Goal: Task Accomplishment & Management: Use online tool/utility

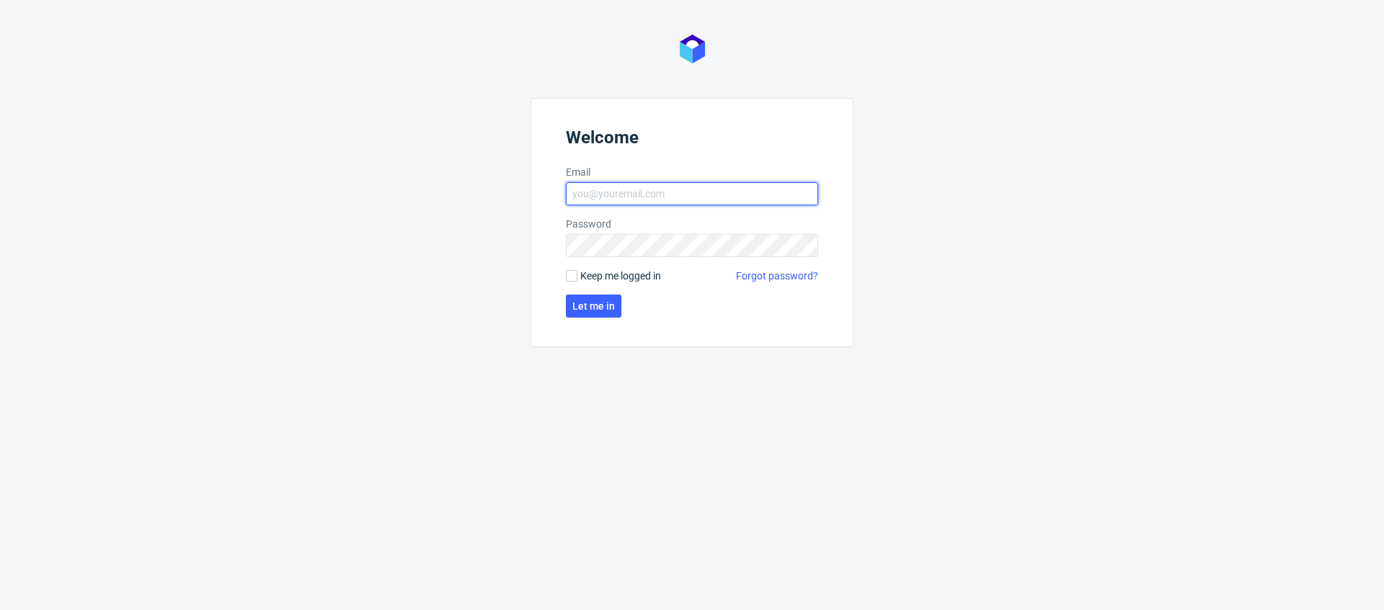
type input "[EMAIL_ADDRESS][PERSON_NAME][DOMAIN_NAME]"
click at [645, 202] on input "mikolaj.olszanski@packhelp.com" at bounding box center [692, 193] width 252 height 23
click at [602, 318] on form "Welcome Email mikolaj.olszanski@packhelp.com Password Keep me logged in Forgot …" at bounding box center [691, 222] width 323 height 249
click at [605, 308] on span "Let me in" at bounding box center [593, 306] width 43 height 10
click at [568, 278] on input "Keep me logged in" at bounding box center [572, 276] width 12 height 12
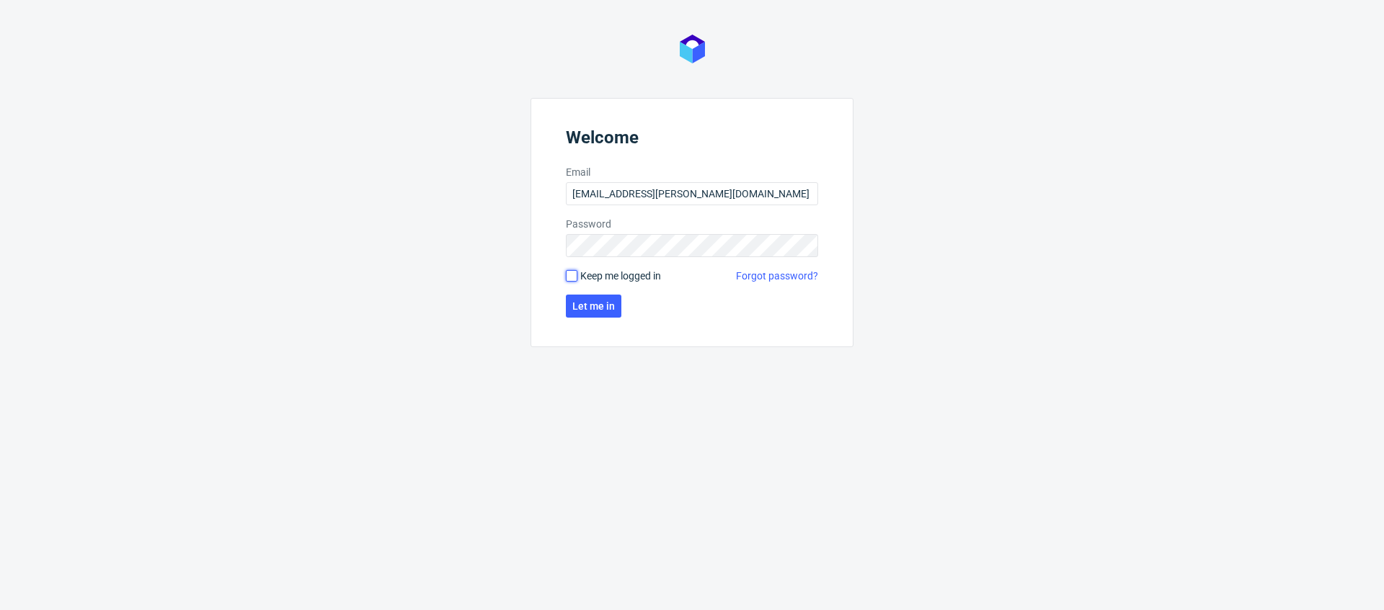
checkbox input "true"
click at [590, 311] on span "Let me in" at bounding box center [593, 306] width 43 height 10
click at [607, 313] on button "Let me in" at bounding box center [593, 306] width 55 height 23
click at [598, 311] on span "Let me in" at bounding box center [593, 306] width 43 height 10
click at [592, 310] on span "Let me in" at bounding box center [593, 306] width 43 height 10
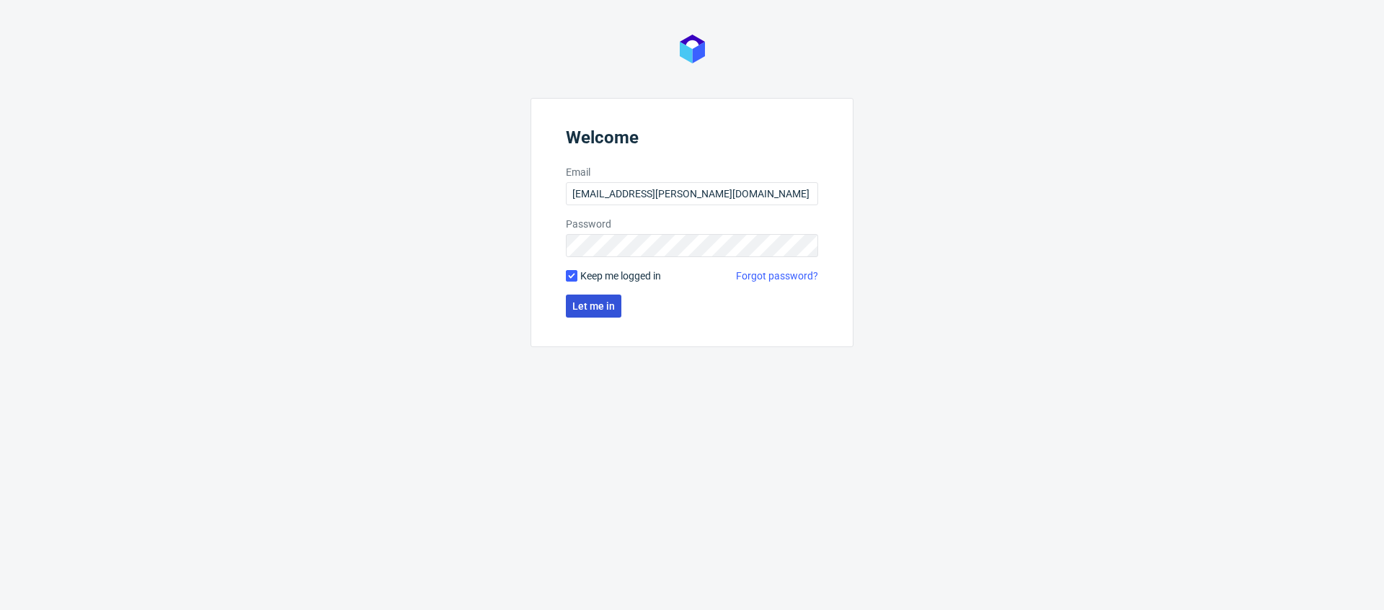
click at [597, 302] on span "Let me in" at bounding box center [593, 306] width 43 height 10
click at [595, 307] on span "Let me in" at bounding box center [593, 306] width 43 height 10
click at [595, 306] on span "Let me in" at bounding box center [593, 306] width 43 height 10
type input "[EMAIL_ADDRESS][PERSON_NAME][DOMAIN_NAME]"
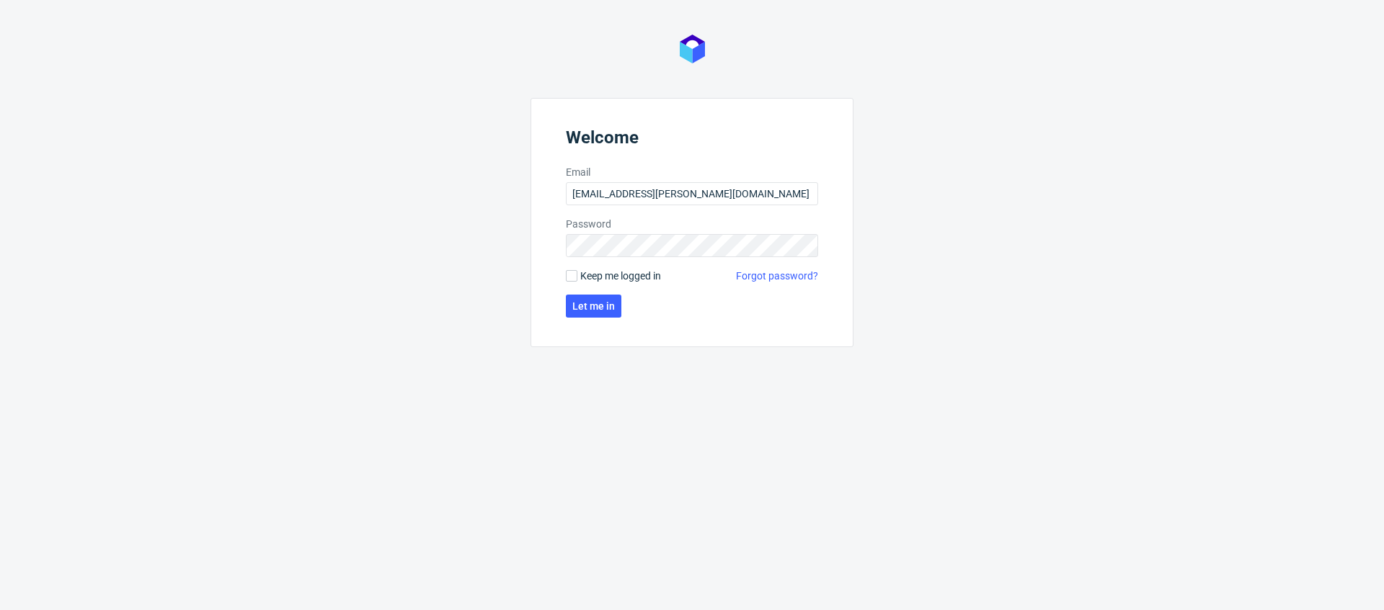
click at [586, 277] on span "Keep me logged in" at bounding box center [620, 276] width 81 height 14
click at [577, 277] on input "Keep me logged in" at bounding box center [572, 276] width 12 height 12
checkbox input "true"
click at [593, 303] on span "Let me in" at bounding box center [593, 306] width 43 height 10
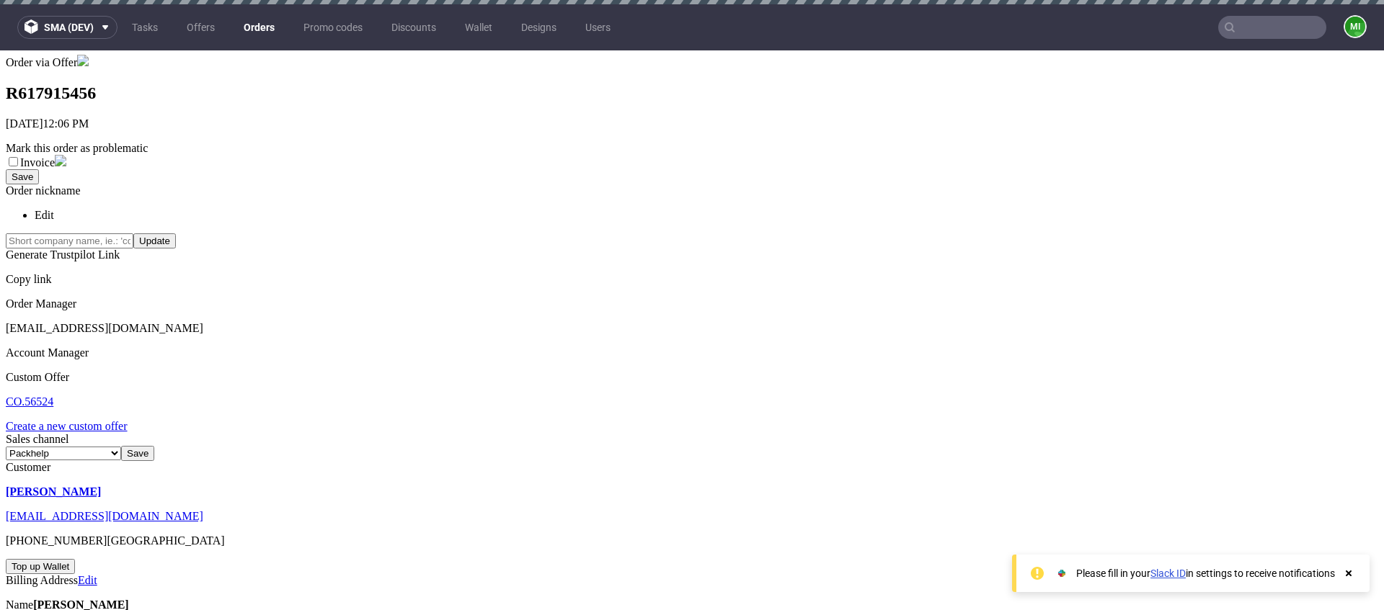
scroll to position [261, 0]
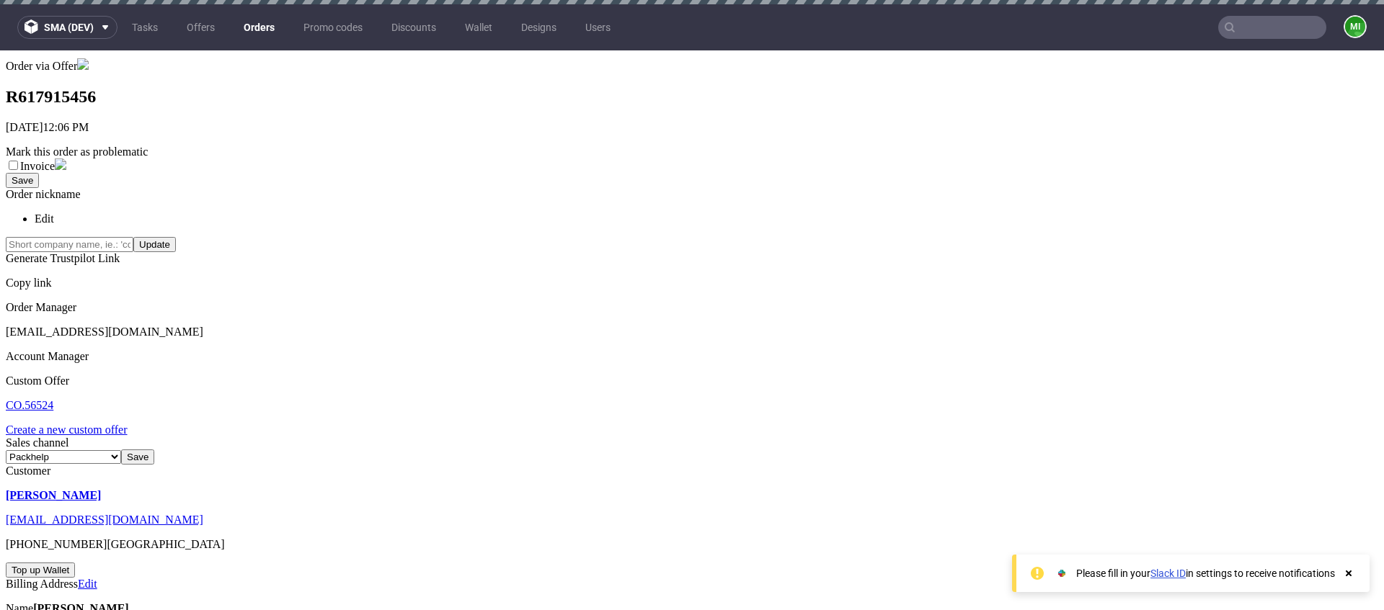
drag, startPoint x: 566, startPoint y: 418, endPoint x: 1002, endPoint y: 169, distance: 501.3
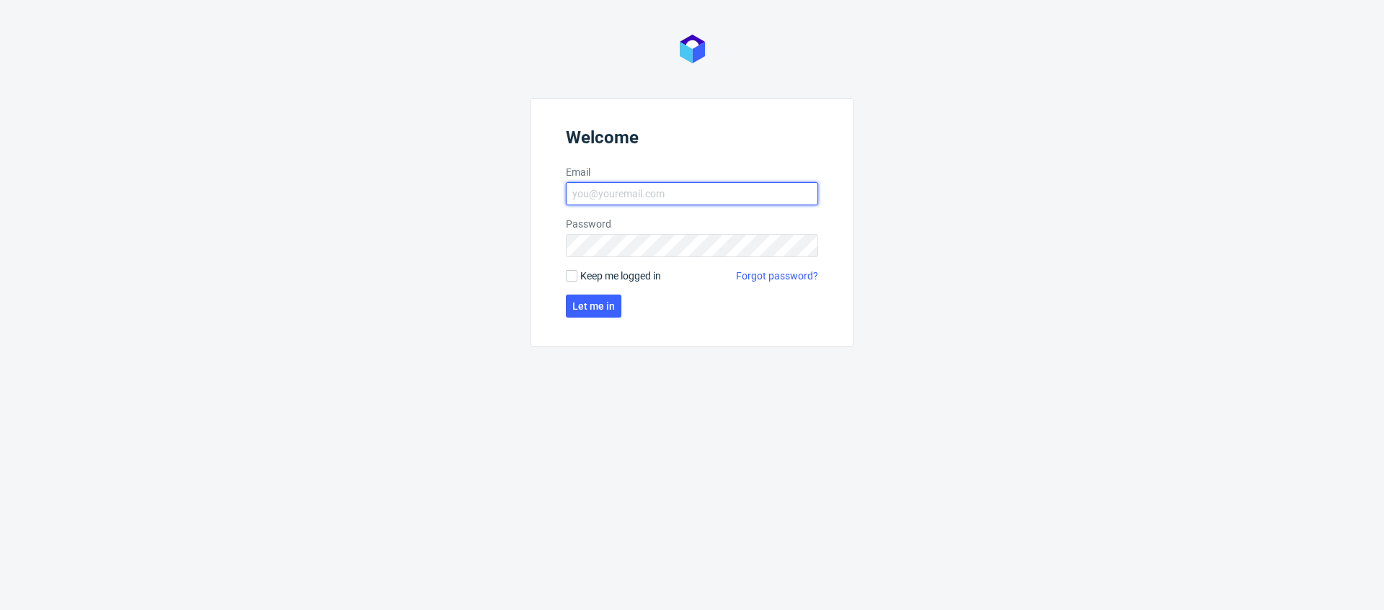
type input "[EMAIL_ADDRESS][PERSON_NAME][DOMAIN_NAME]"
click at [580, 280] on span "Keep me logged in" at bounding box center [620, 276] width 81 height 14
click at [577, 280] on input "Keep me logged in" at bounding box center [572, 276] width 12 height 12
checkbox input "true"
click at [587, 306] on span "Let me in" at bounding box center [593, 306] width 43 height 10
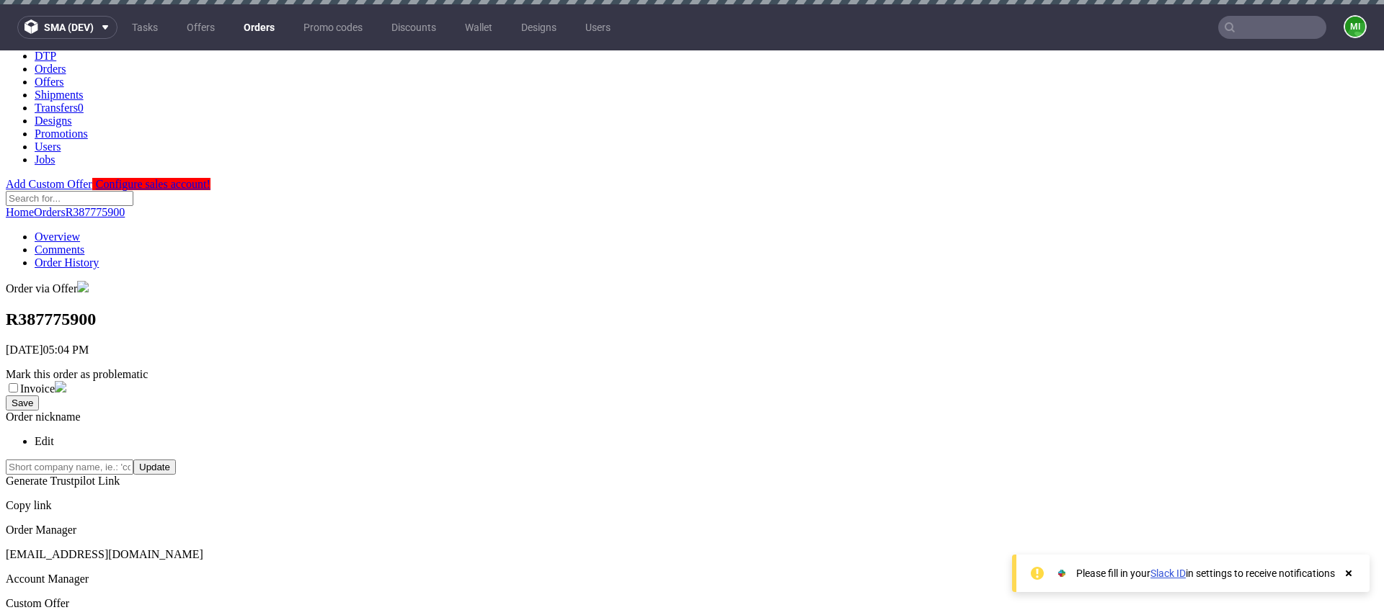
scroll to position [39, 0]
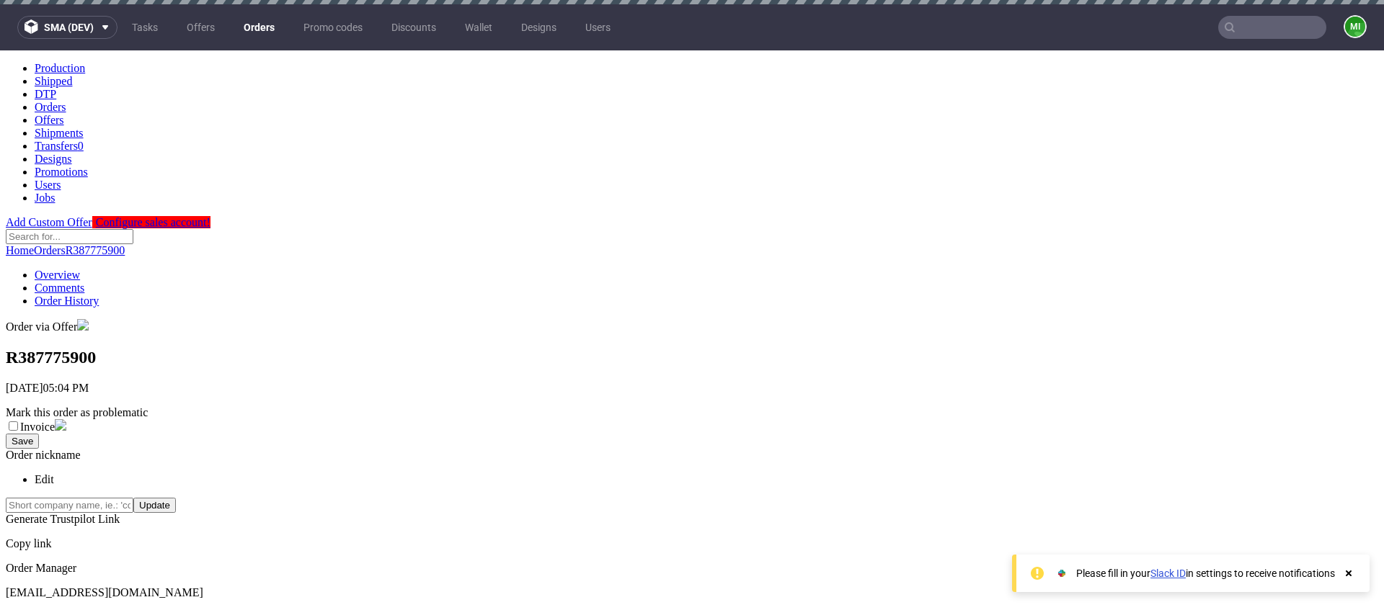
scroll to position [0, 0]
click at [252, 20] on link "Orders" at bounding box center [259, 27] width 48 height 23
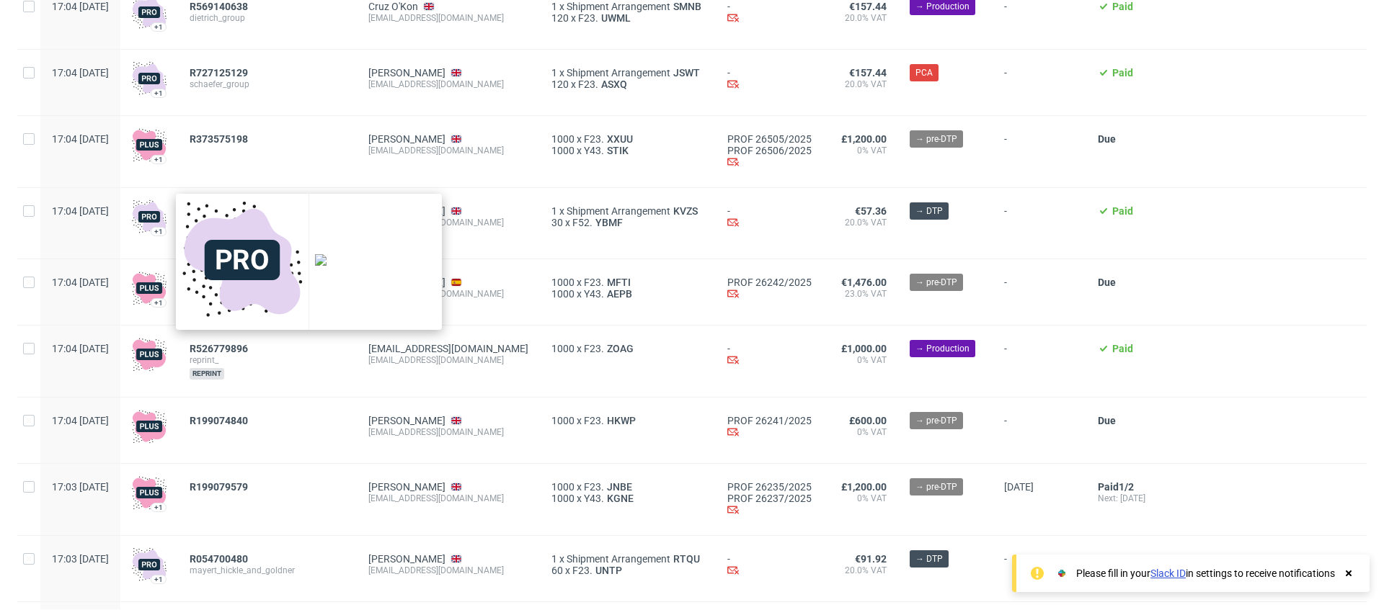
scroll to position [708, 0]
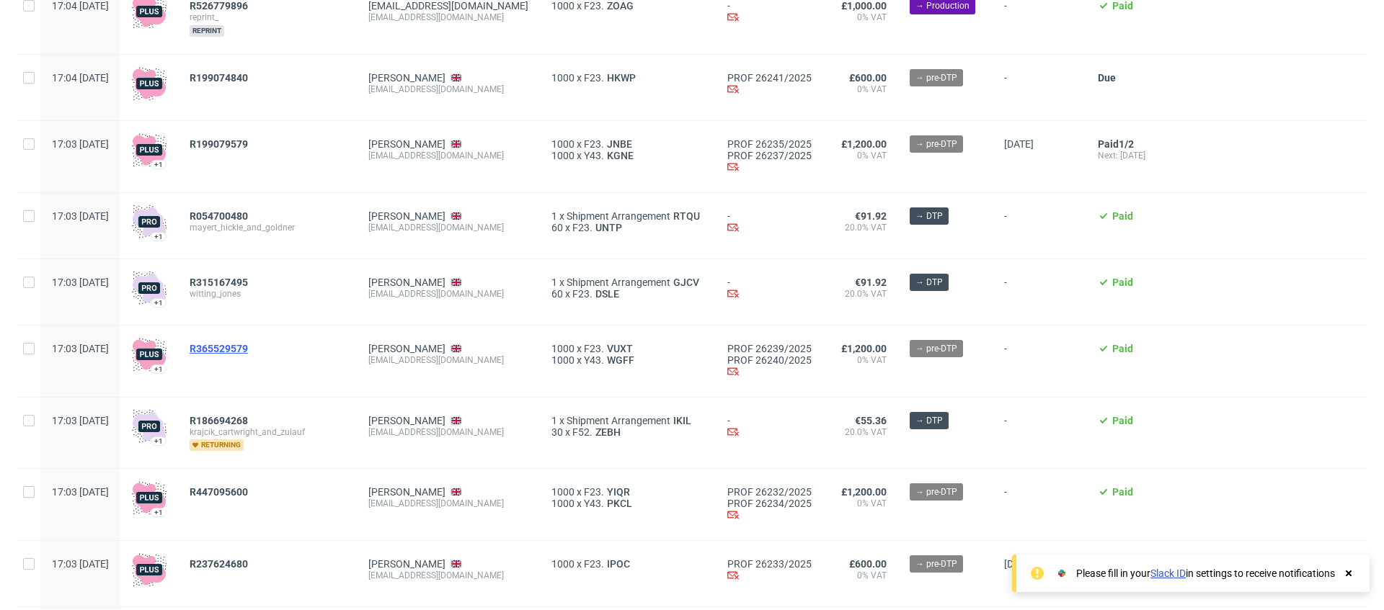
click at [248, 350] on span "R365529579" at bounding box center [219, 349] width 58 height 12
click at [248, 420] on span "R186694268" at bounding box center [219, 421] width 58 height 12
click at [248, 491] on span "R447095600" at bounding box center [219, 492] width 58 height 12
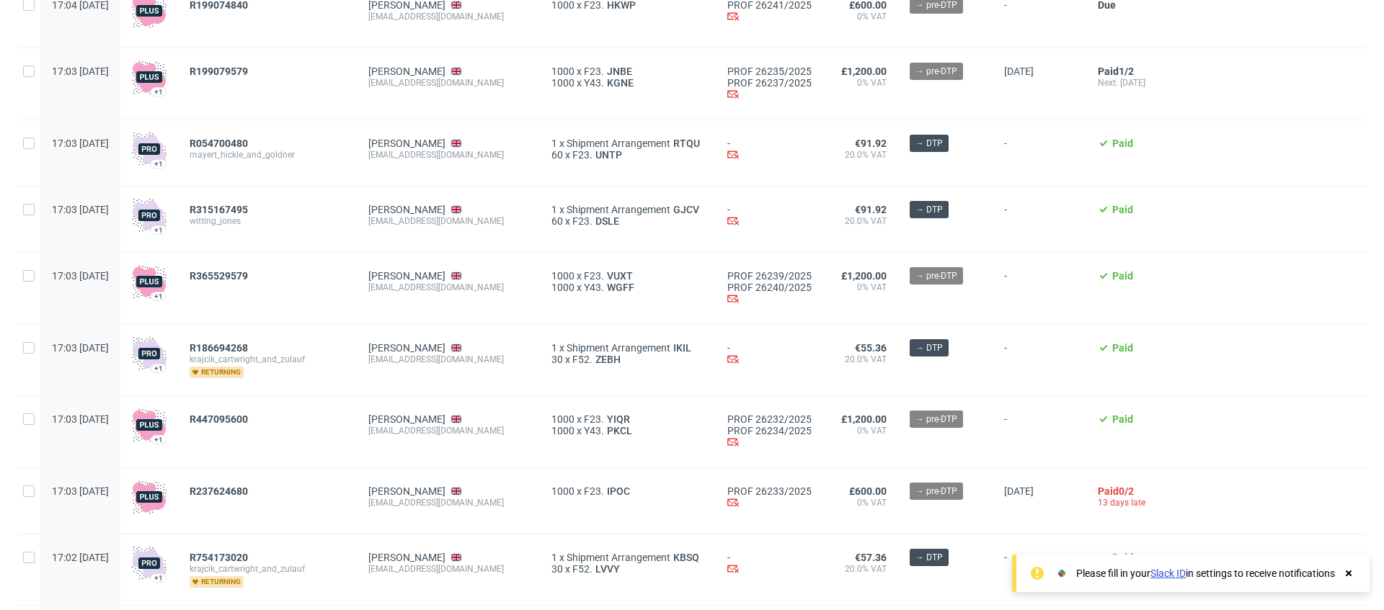
scroll to position [843, 0]
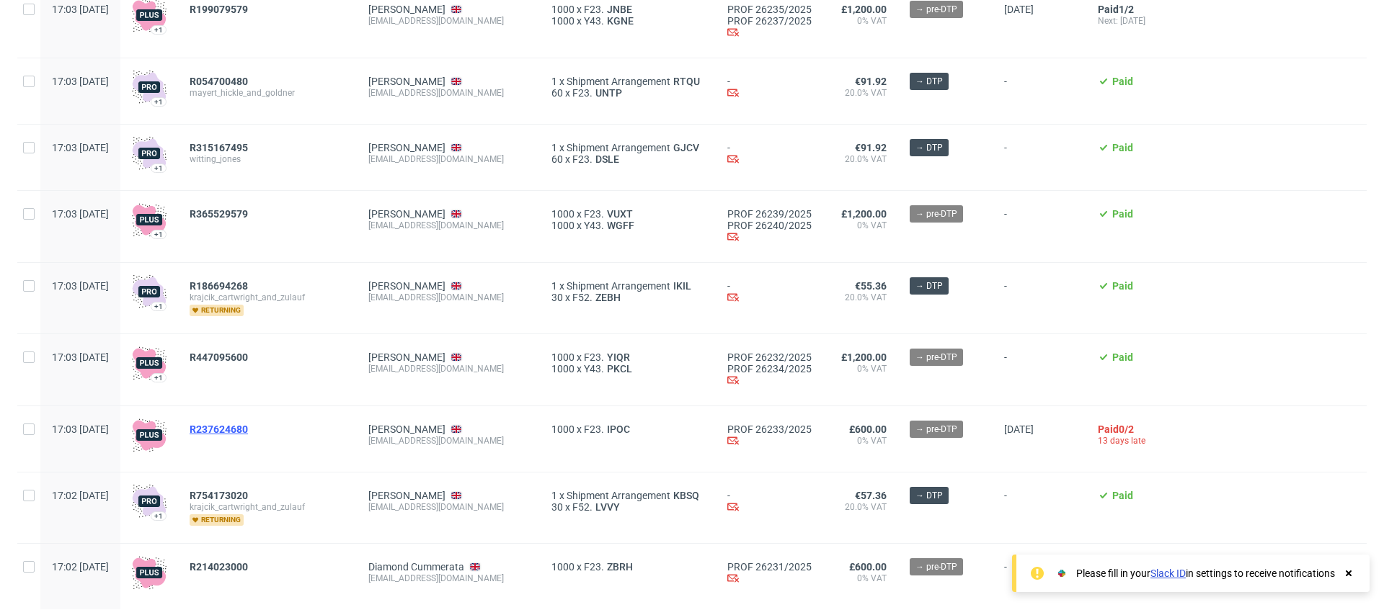
click at [248, 435] on span "R237624680" at bounding box center [219, 430] width 58 height 12
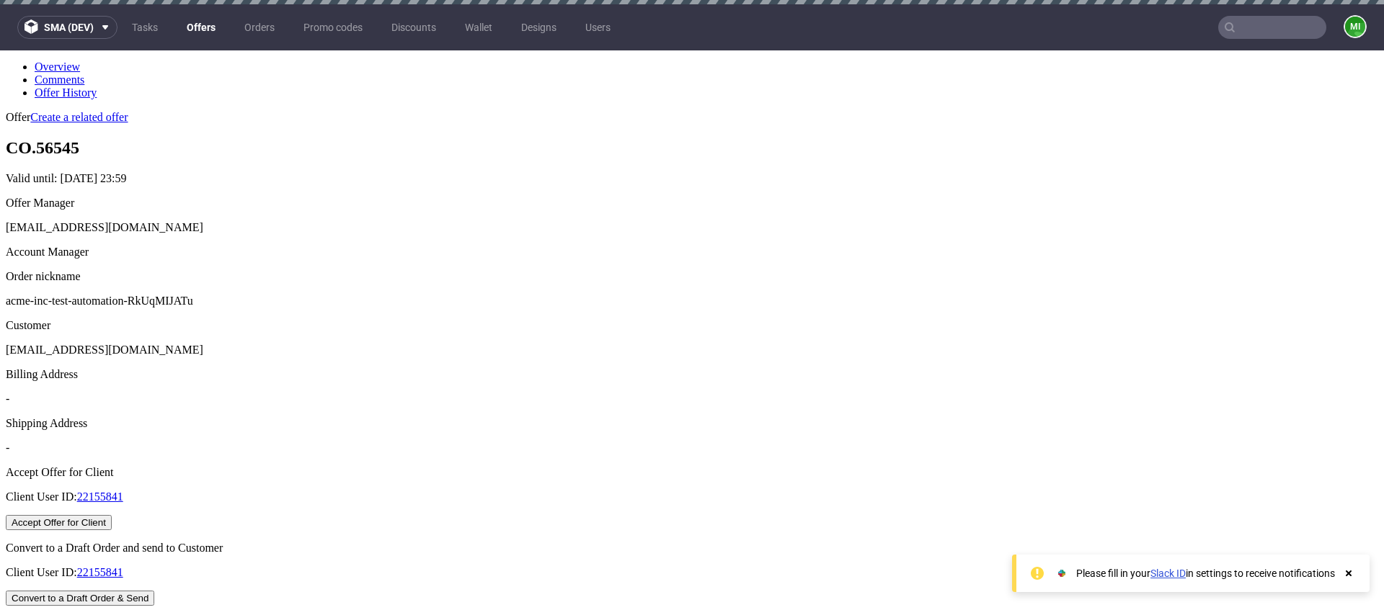
scroll to position [399, 0]
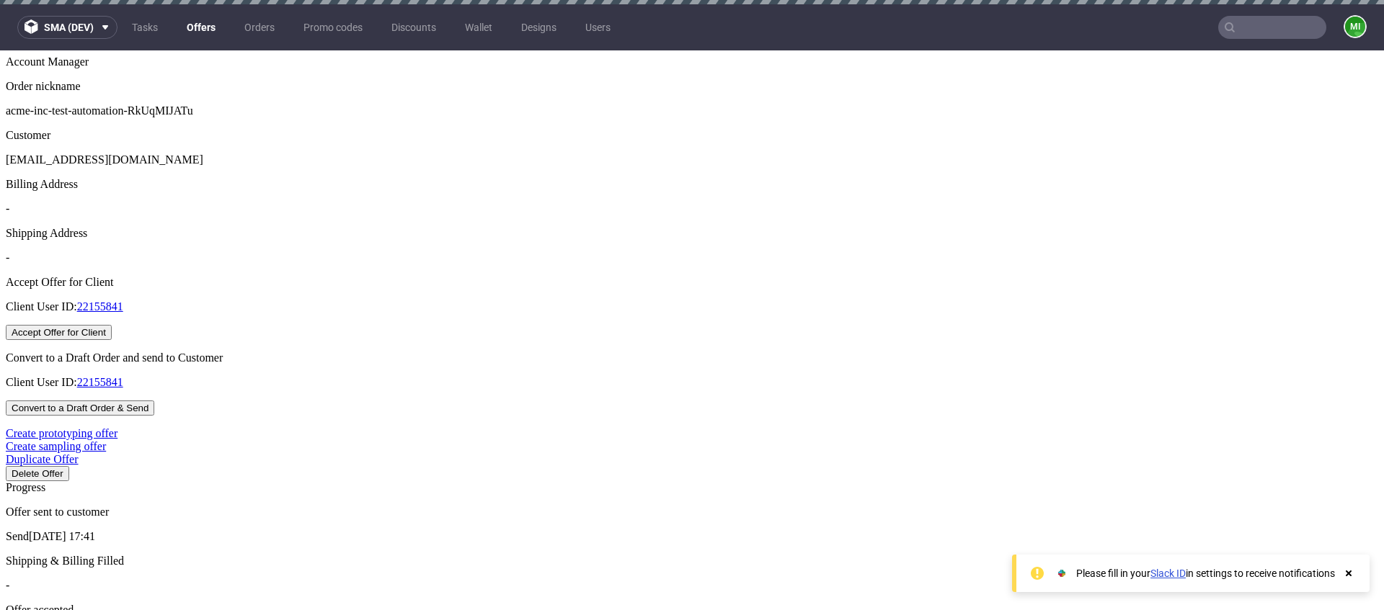
drag, startPoint x: 647, startPoint y: 303, endPoint x: 602, endPoint y: 312, distance: 46.4
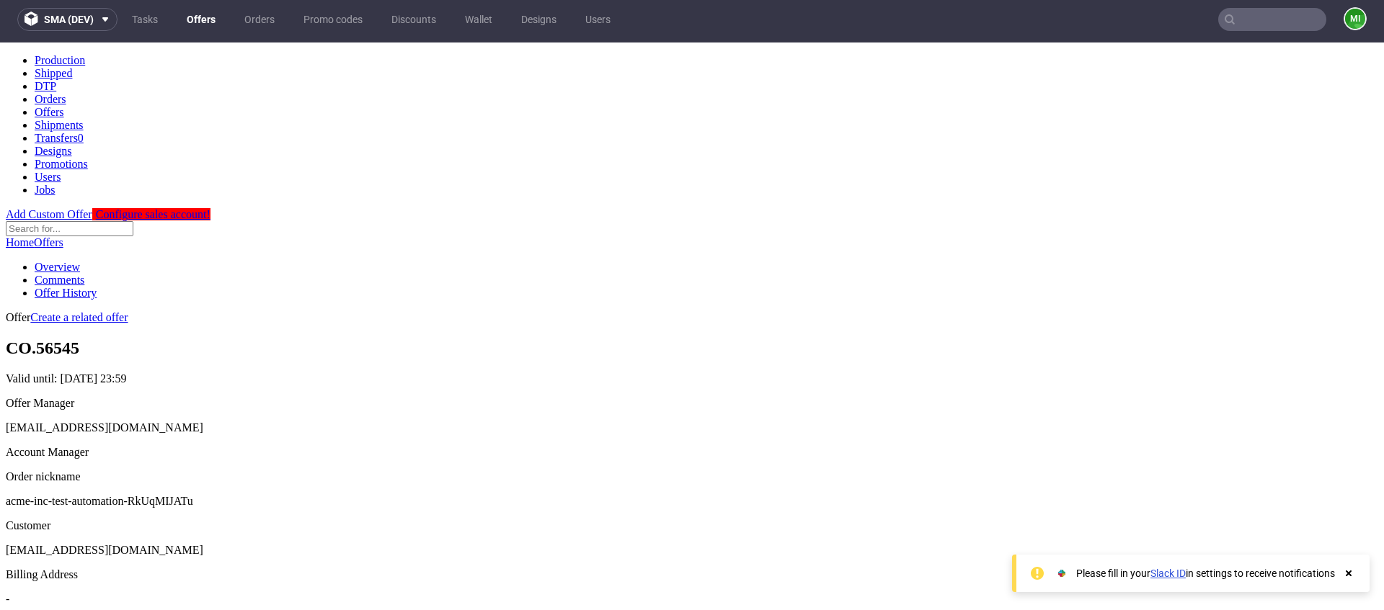
click at [201, 19] on link "Offers" at bounding box center [201, 19] width 46 height 23
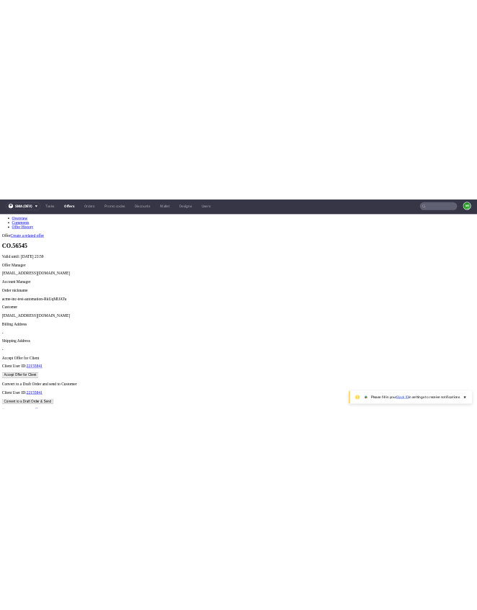
scroll to position [301, 0]
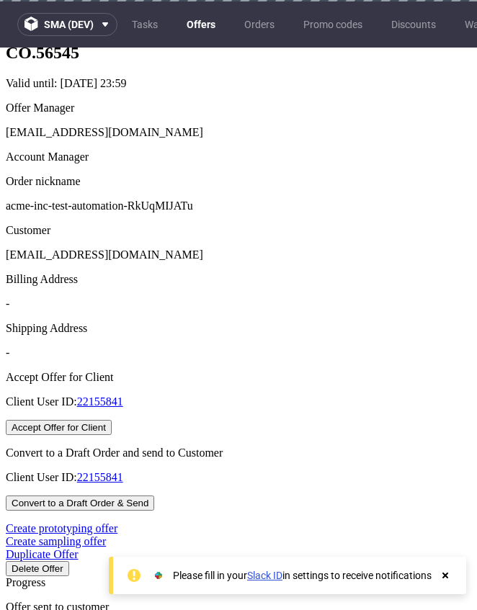
scroll to position [0, 5]
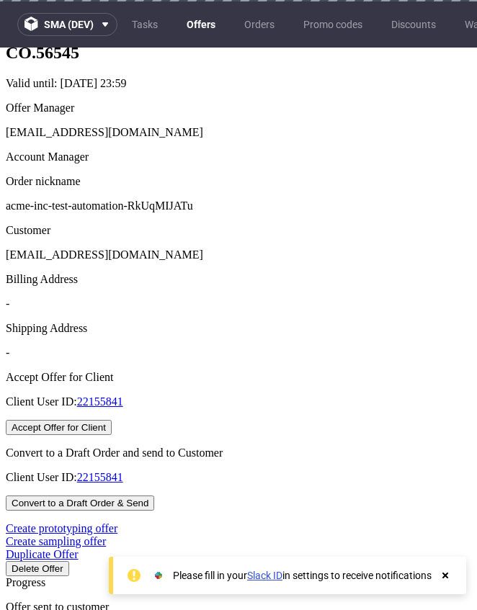
drag, startPoint x: 163, startPoint y: 359, endPoint x: 179, endPoint y: 360, distance: 15.9
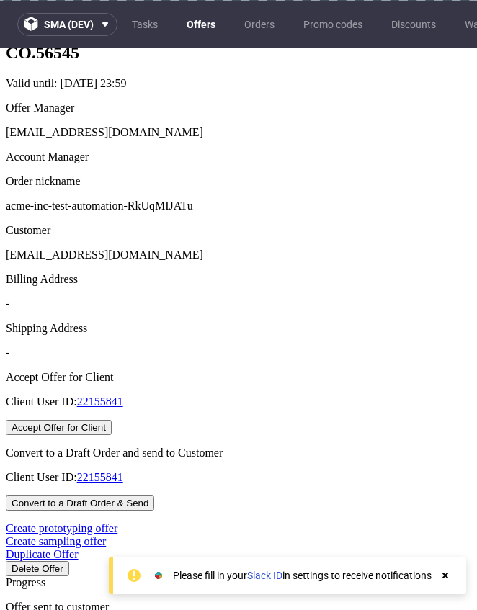
drag, startPoint x: 167, startPoint y: 355, endPoint x: 182, endPoint y: 360, distance: 16.0
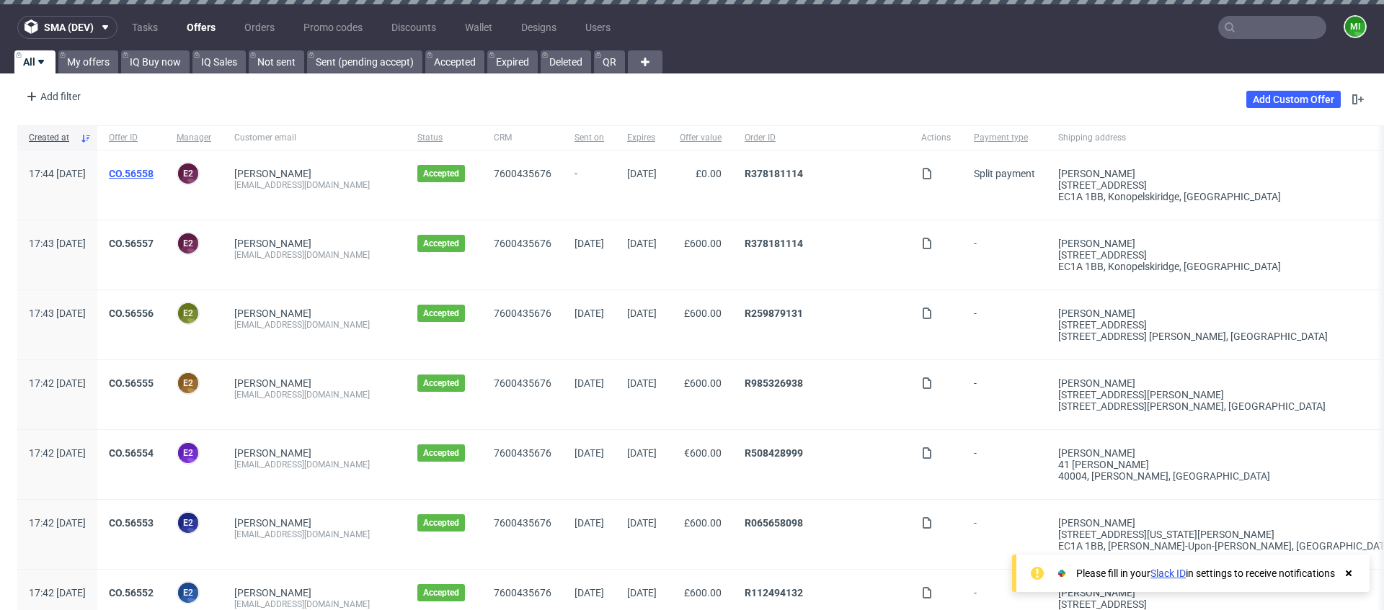
click at [154, 170] on link "CO.56558" at bounding box center [131, 174] width 45 height 12
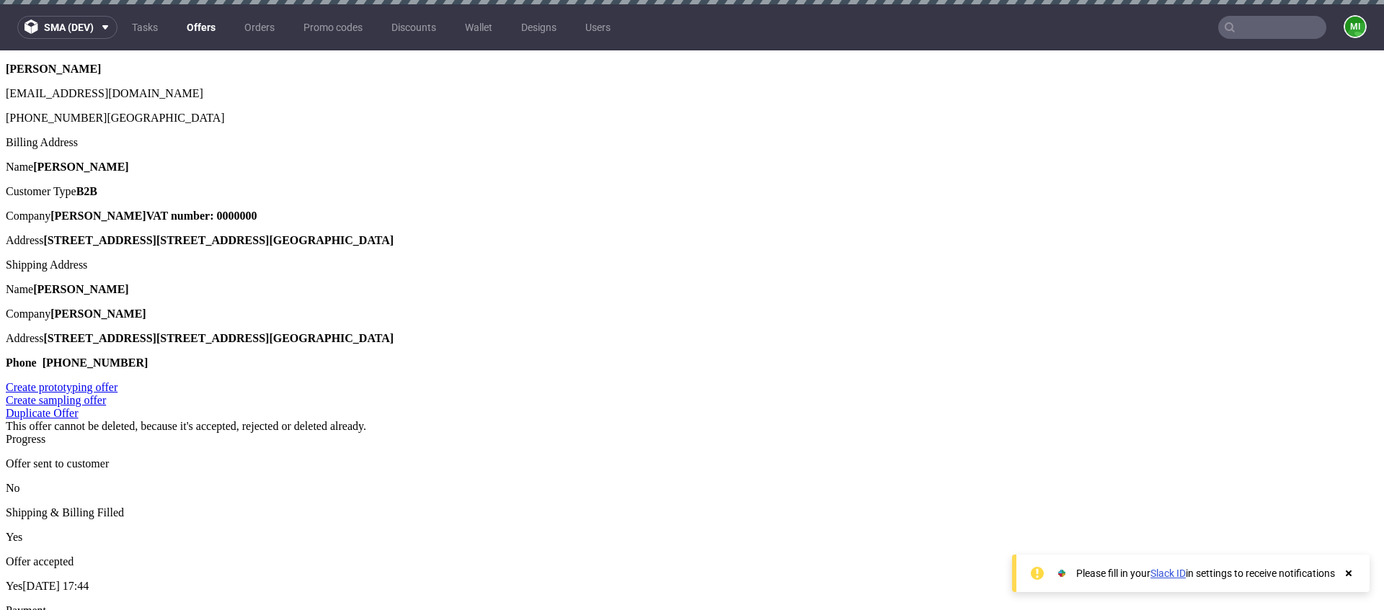
scroll to position [397, 0]
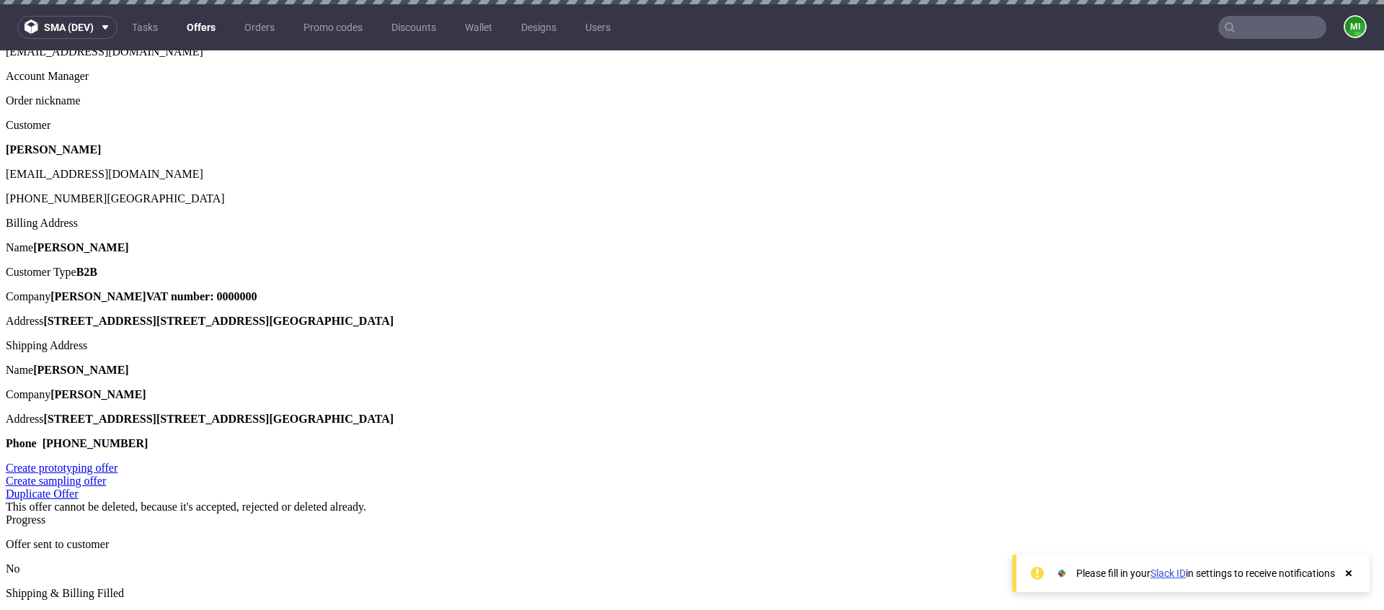
drag, startPoint x: 680, startPoint y: 261, endPoint x: 637, endPoint y: 259, distance: 43.3
type input "1"
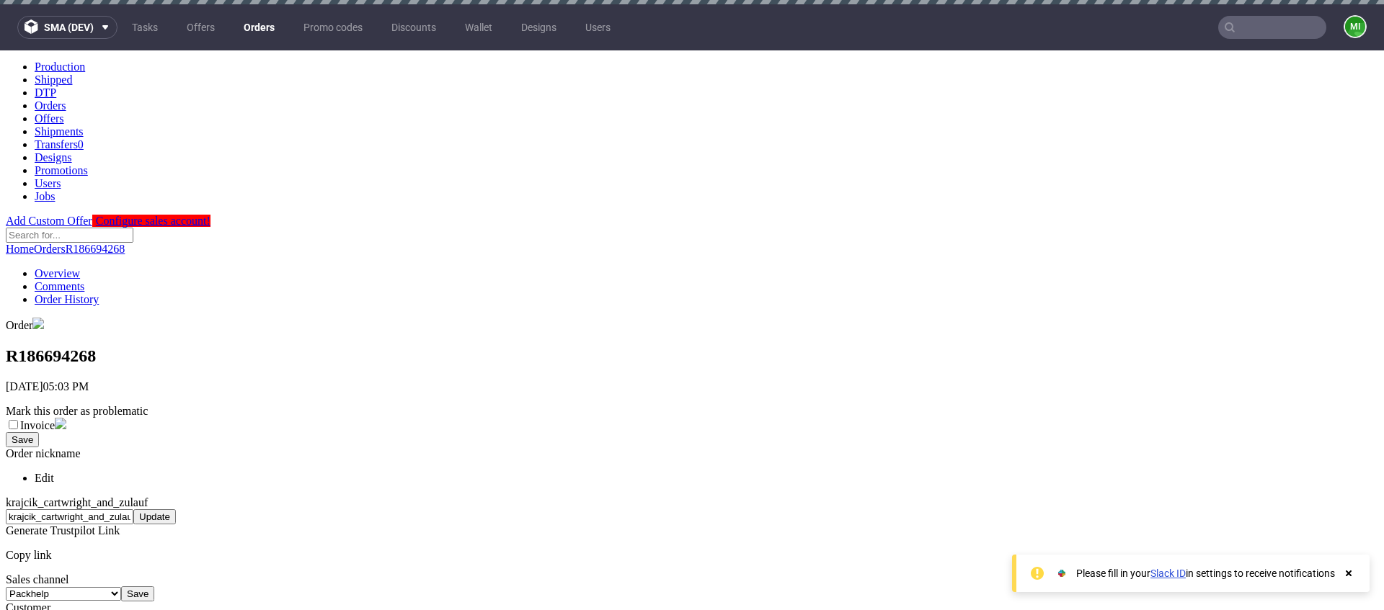
scroll to position [3, 0]
click at [267, 27] on link "Orders" at bounding box center [259, 27] width 48 height 23
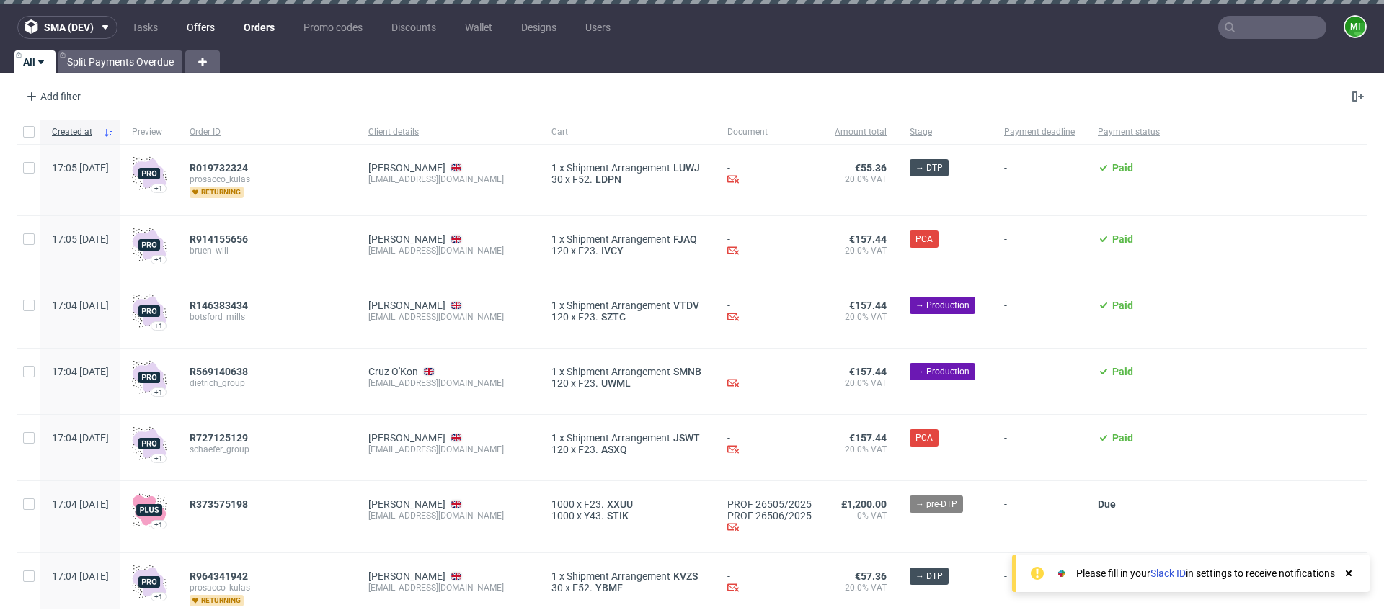
click at [203, 30] on link "Offers" at bounding box center [200, 27] width 45 height 23
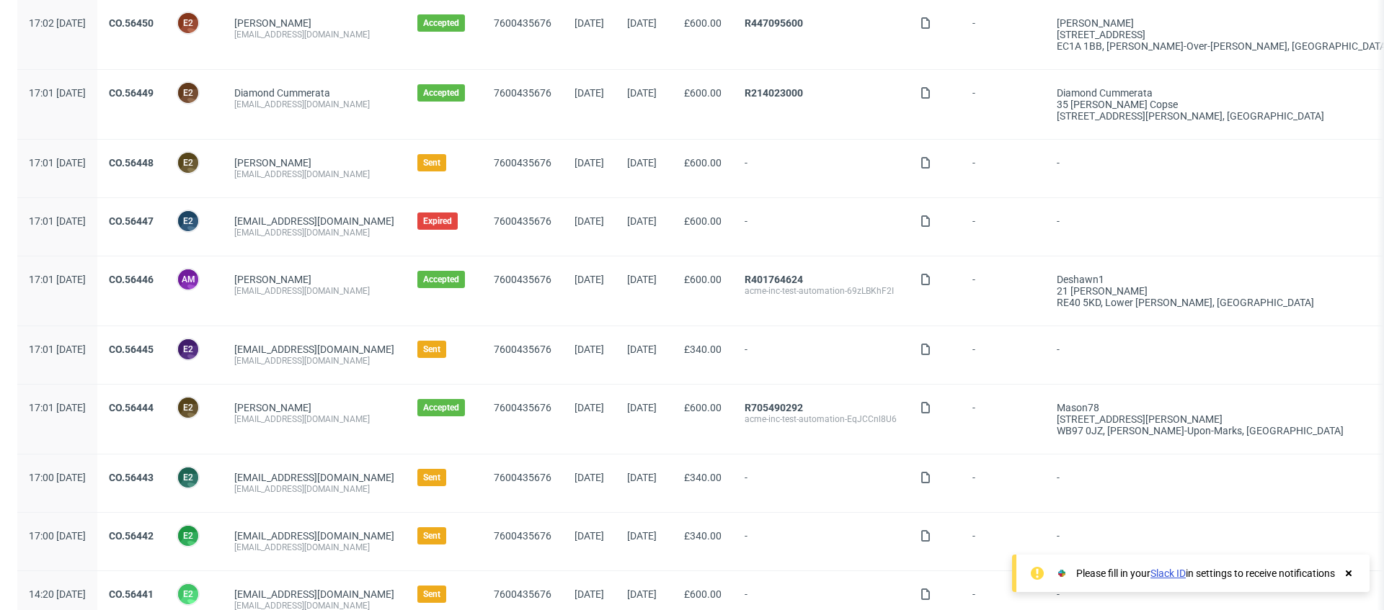
scroll to position [621, 0]
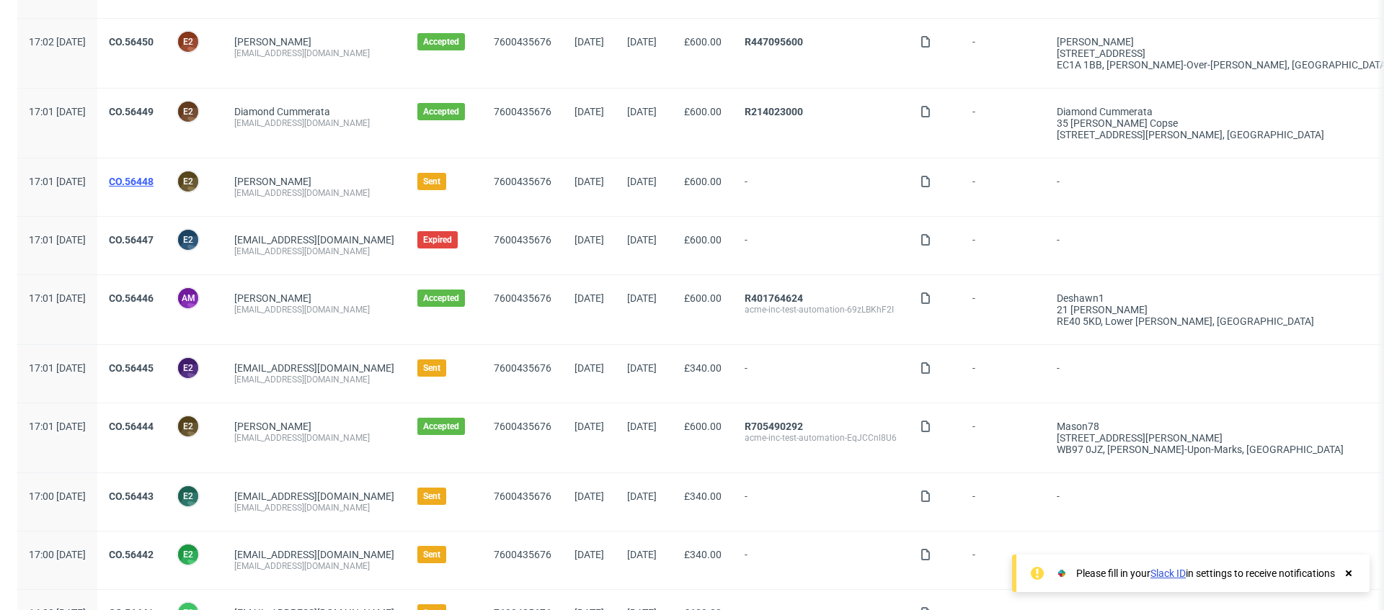
click at [154, 183] on link "CO.56448" at bounding box center [131, 182] width 45 height 12
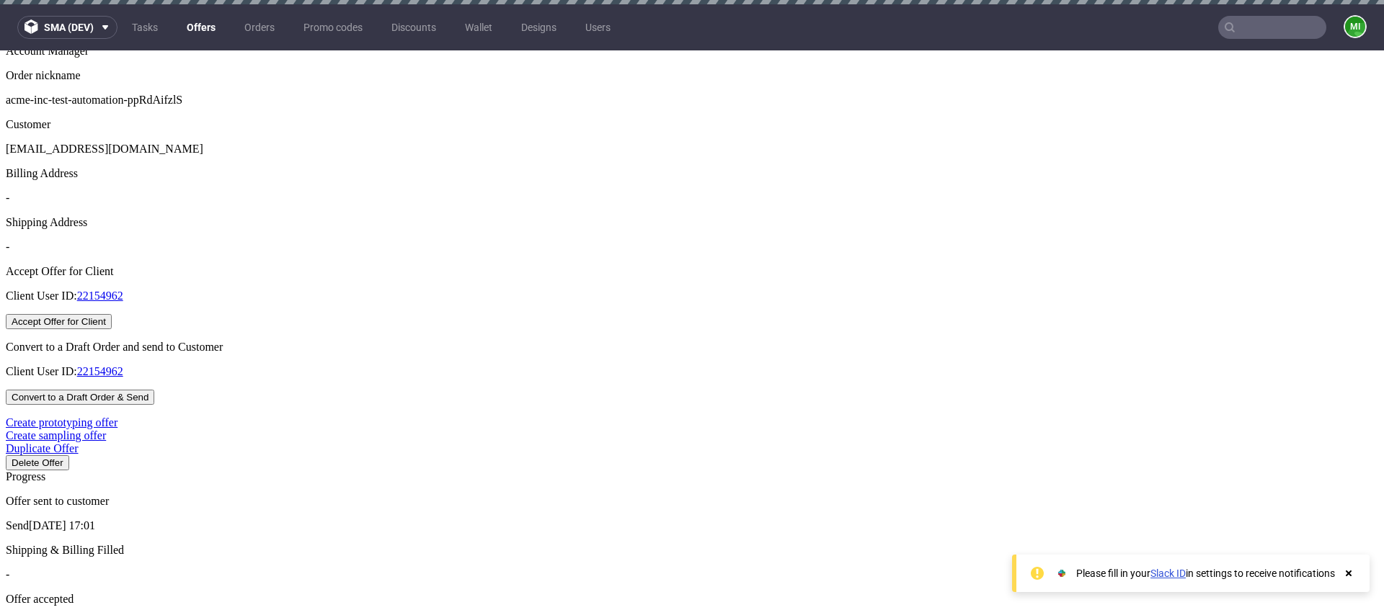
scroll to position [404, 0]
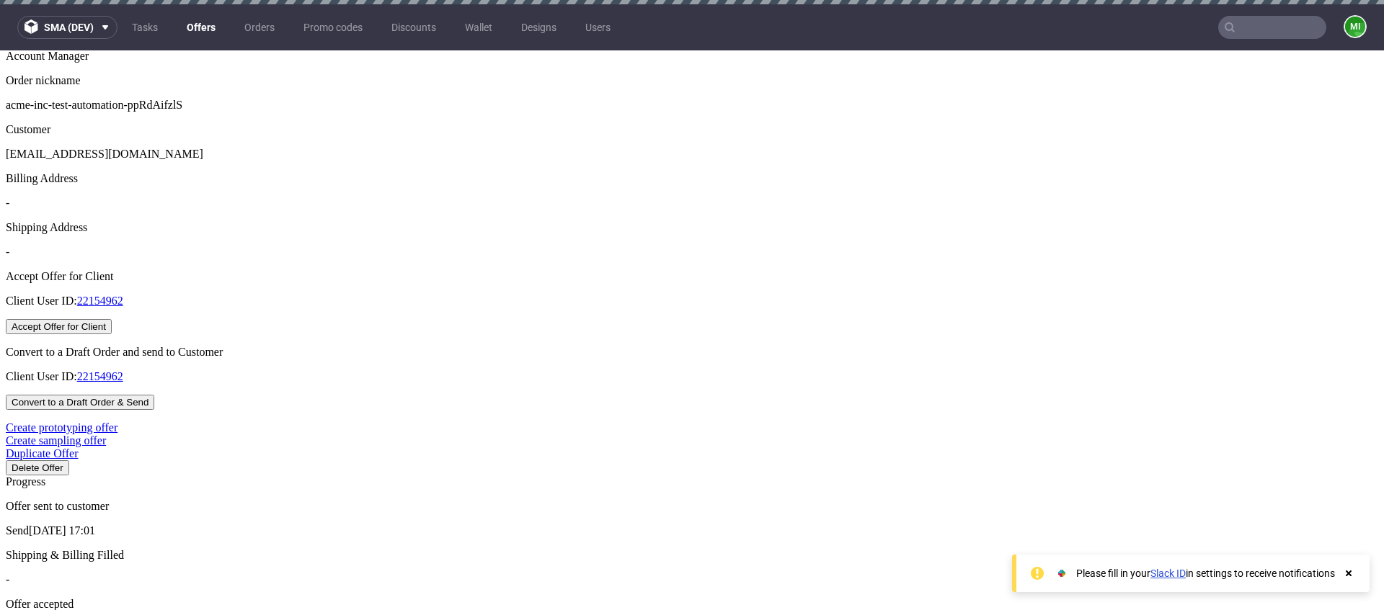
click at [740, 385] on link "Date" at bounding box center [730, 391] width 22 height 12
click at [749, 376] on link "Period" at bounding box center [734, 378] width 30 height 12
click at [740, 385] on link "Date" at bounding box center [730, 391] width 22 height 12
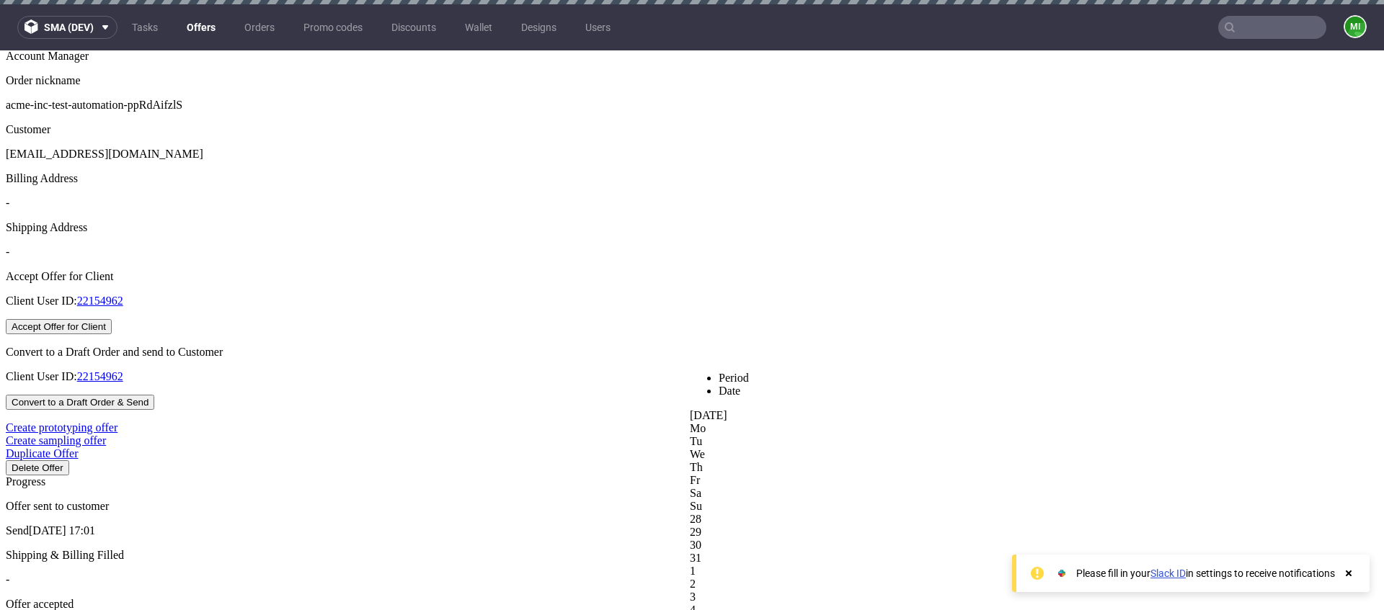
click at [747, 378] on link "Period" at bounding box center [734, 378] width 30 height 12
click at [740, 385] on link "Date" at bounding box center [730, 391] width 22 height 12
click at [746, 375] on link "Period" at bounding box center [734, 378] width 30 height 12
click at [761, 372] on div at bounding box center [1382, 372] width 1384 height 0
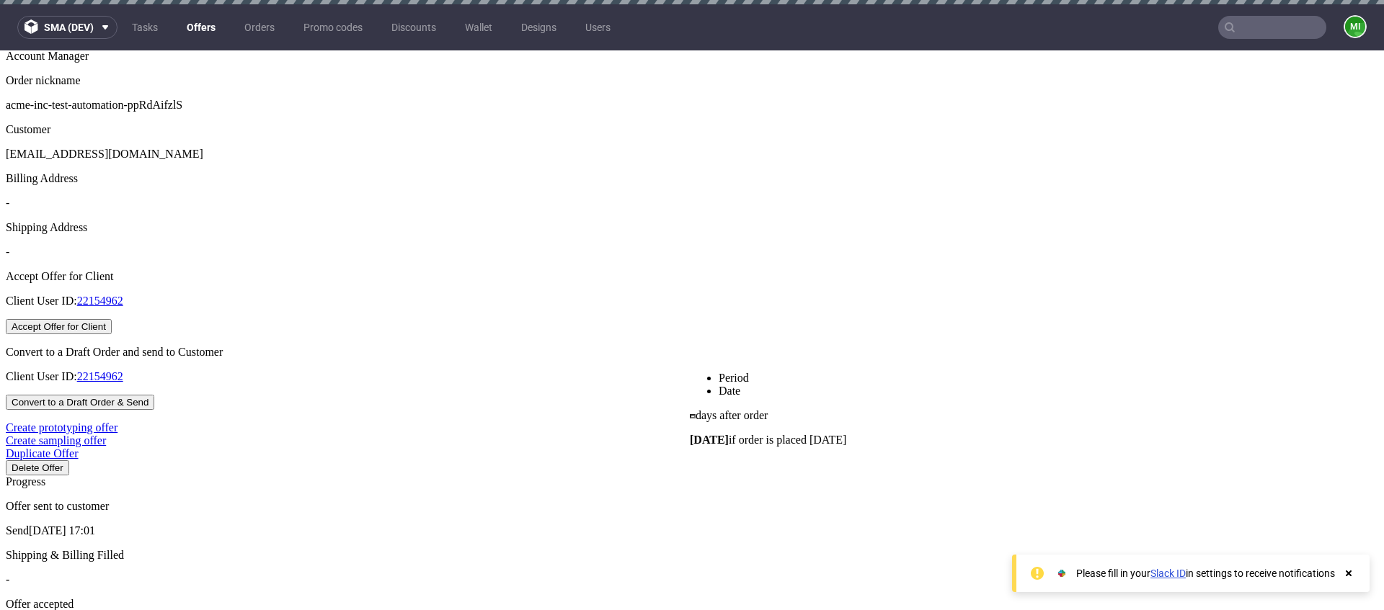
drag, startPoint x: 785, startPoint y: 430, endPoint x: 846, endPoint y: 431, distance: 61.3
click at [846, 441] on p "August 19 if order is placed today" at bounding box center [1382, 447] width 1384 height 13
click at [849, 441] on p "August 19 if order is placed today" at bounding box center [1382, 447] width 1384 height 13
drag, startPoint x: 809, startPoint y: 431, endPoint x: 751, endPoint y: 432, distance: 57.7
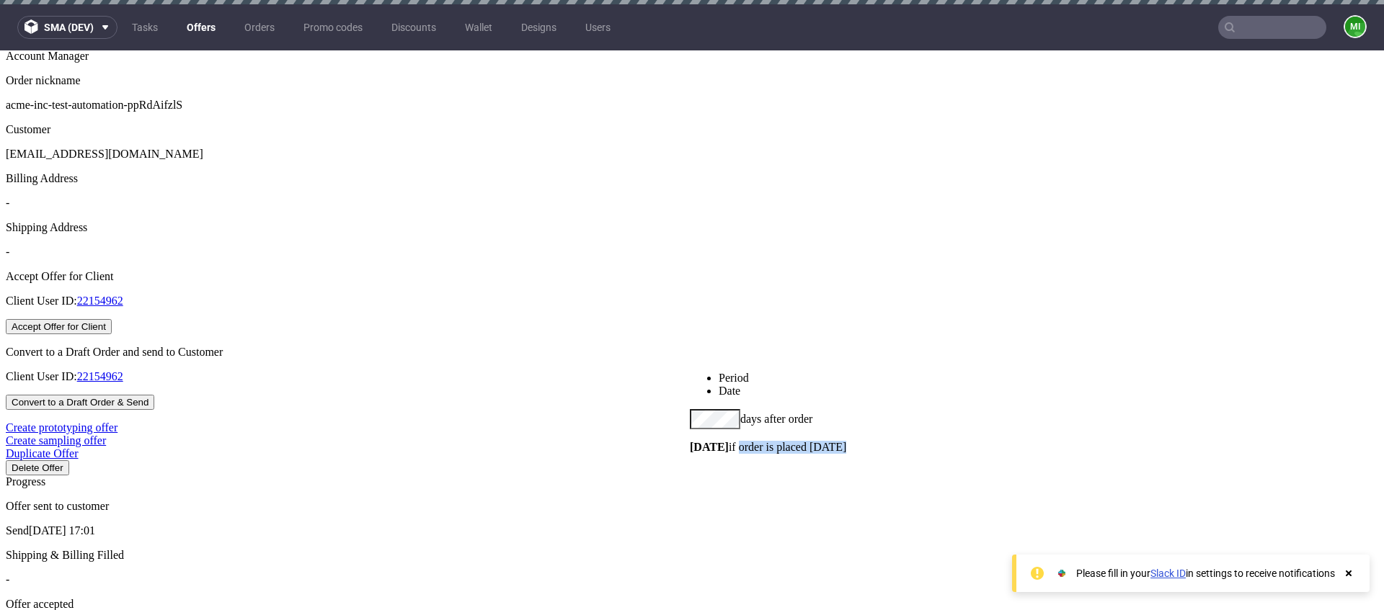
click at [751, 441] on p "August 19 if order is placed today" at bounding box center [1382, 447] width 1384 height 13
click at [750, 441] on p "August 19 if order is placed today" at bounding box center [1382, 447] width 1384 height 13
click at [690, 409] on div "Period Date days after order August 19 if order is placed today" at bounding box center [1382, 413] width 1384 height 82
click at [766, 372] on div at bounding box center [1382, 372] width 1384 height 0
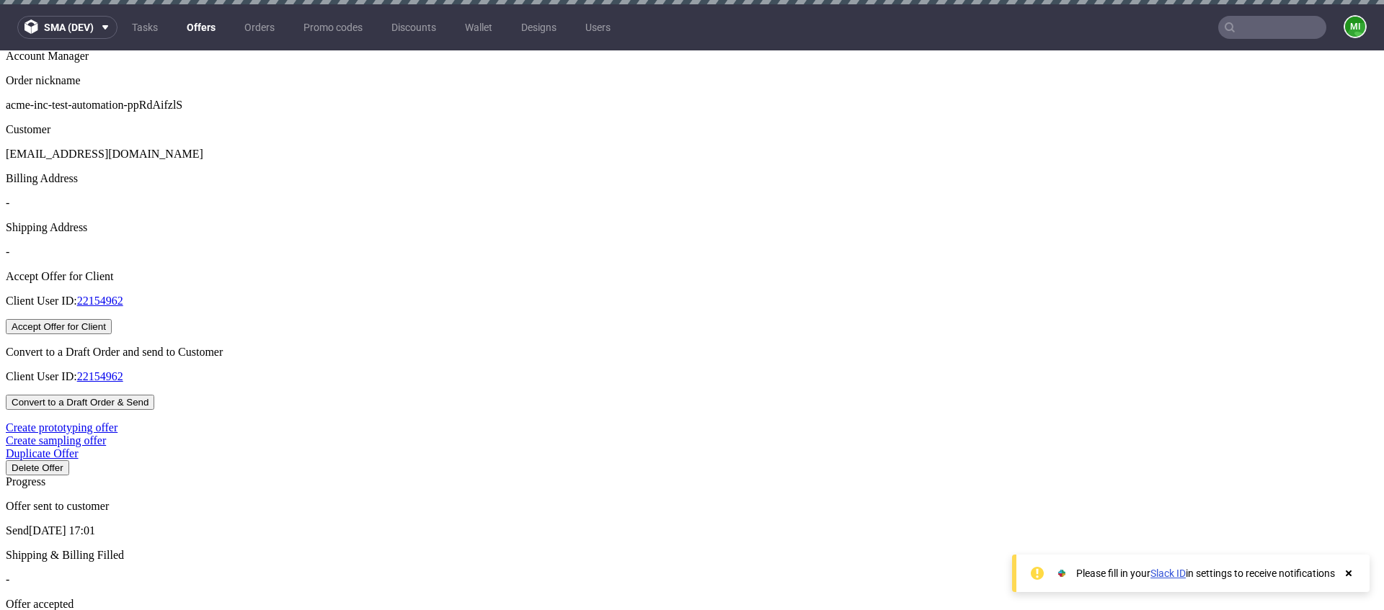
drag, startPoint x: 677, startPoint y: 308, endPoint x: 644, endPoint y: 306, distance: 33.9
type input "2"
type input "50%"
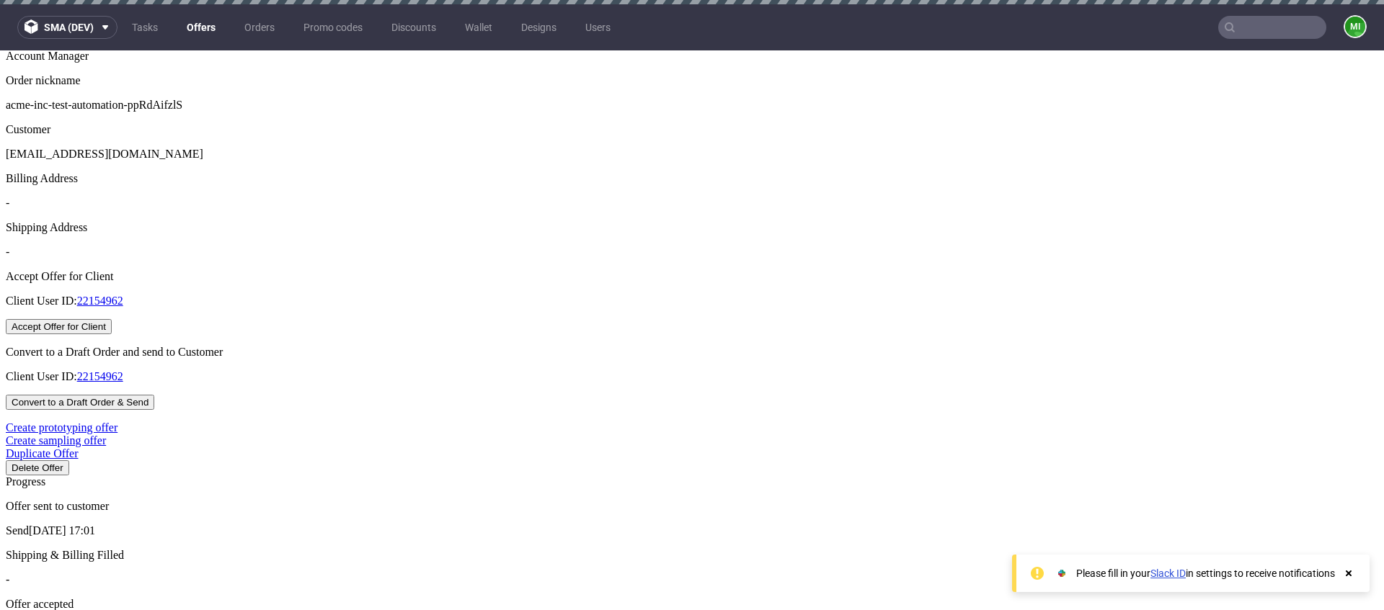
drag, startPoint x: 742, startPoint y: 391, endPoint x: 693, endPoint y: 394, distance: 49.1
click at [693, 394] on div "0 days after order August 19 if order is placed today" at bounding box center [1382, 413] width 1384 height 40
type input "4"
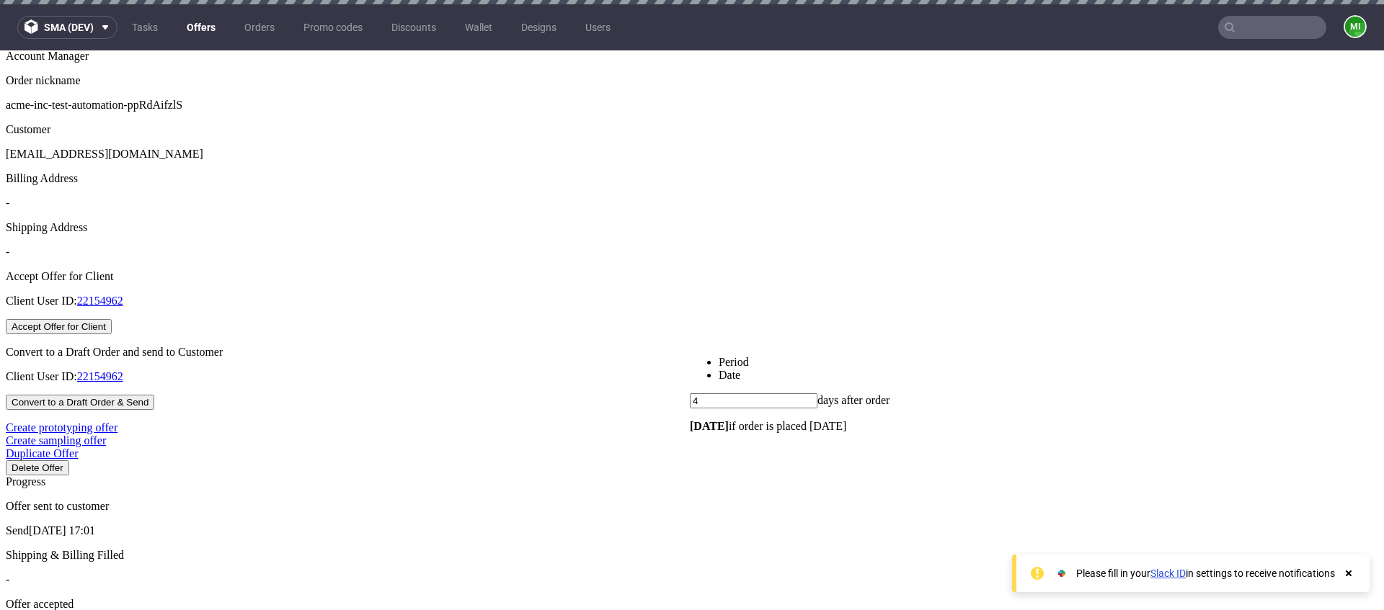
click at [775, 356] on div at bounding box center [1382, 356] width 1384 height 0
click at [740, 400] on link "Date" at bounding box center [730, 406] width 22 height 12
drag, startPoint x: 675, startPoint y: 288, endPoint x: 650, endPoint y: 295, distance: 26.2
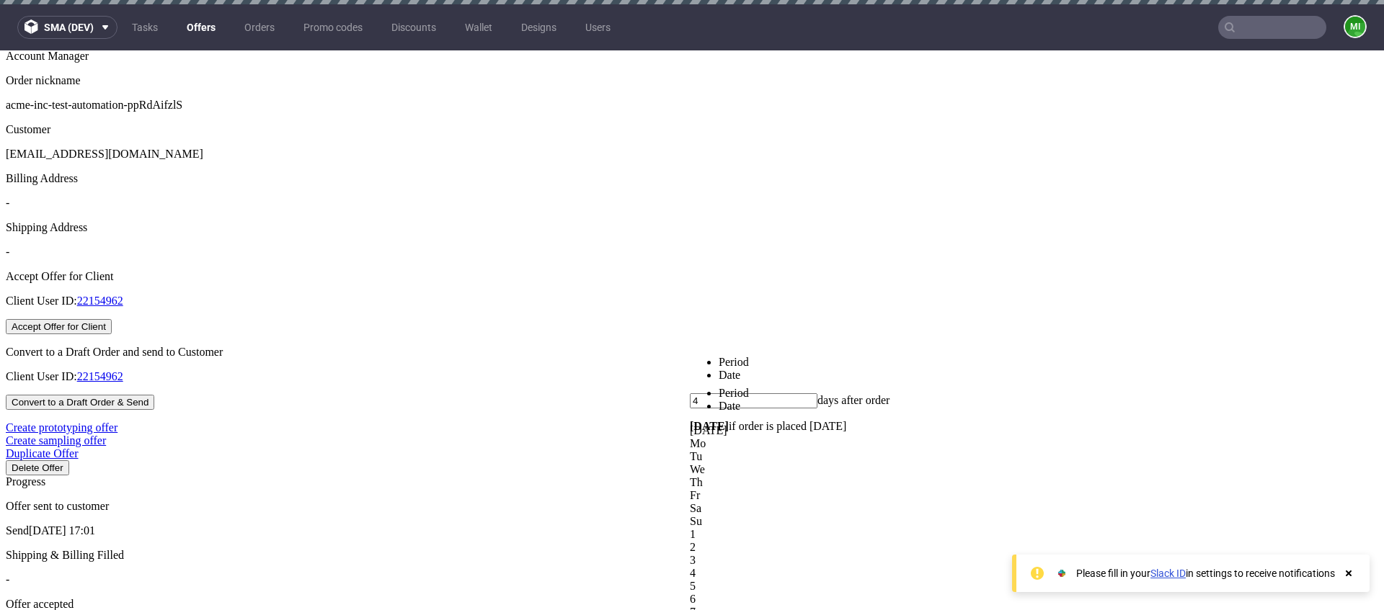
type input "4"
type input "25%"
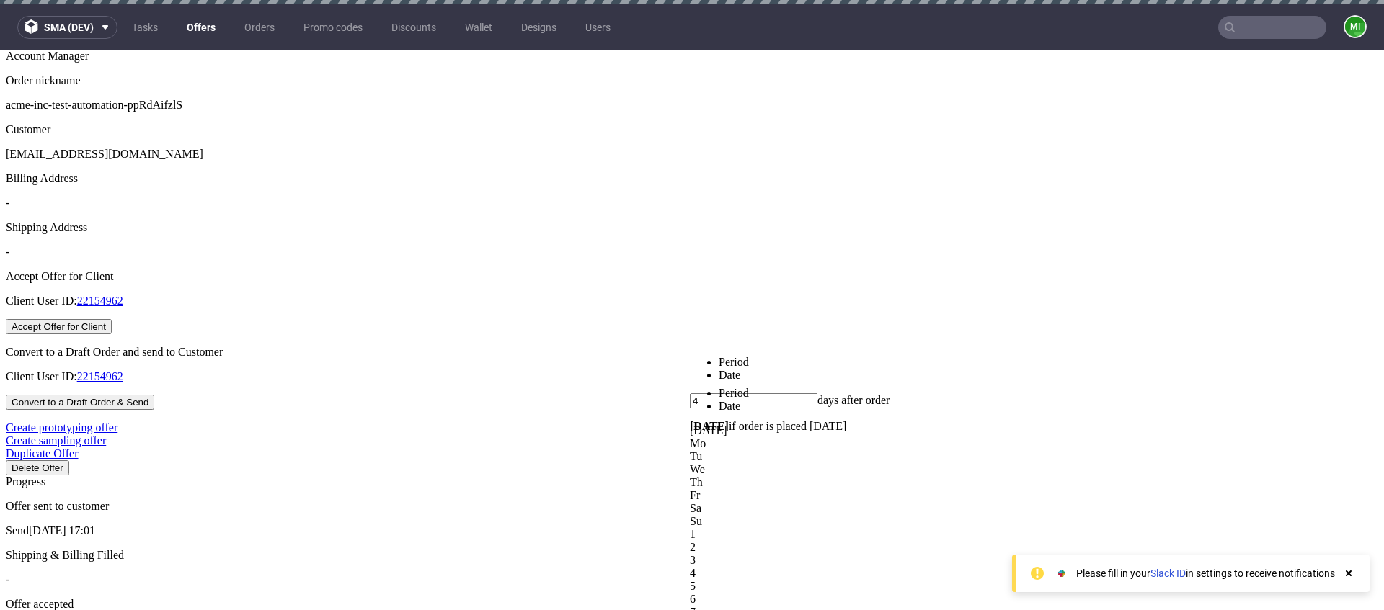
drag, startPoint x: 721, startPoint y: 422, endPoint x: 686, endPoint y: 424, distance: 35.4
click at [690, 424] on div "Period Date 60 days after order October 18 if order is placed today" at bounding box center [1382, 425] width 1384 height 77
type input "1"
click at [749, 387] on div at bounding box center [1382, 387] width 1384 height 0
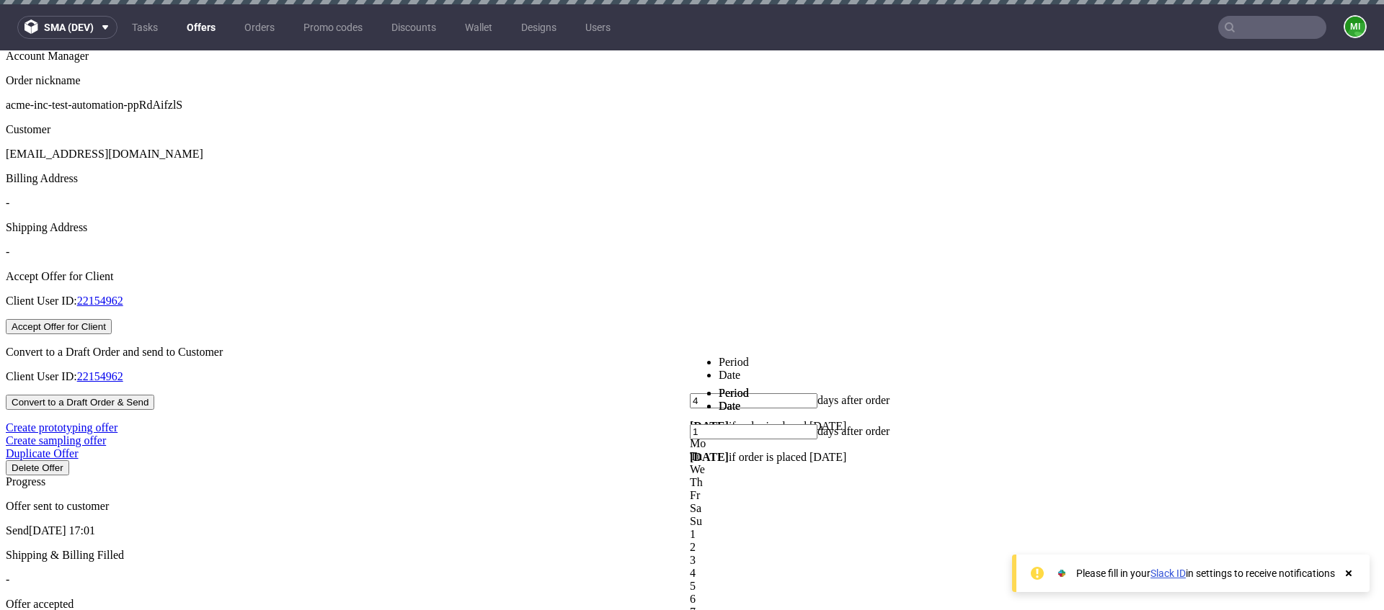
drag, startPoint x: 733, startPoint y: 457, endPoint x: 688, endPoint y: 456, distance: 45.4
click at [690, 456] on div "Period Date 90 days after order November 17 if order is placed today" at bounding box center [1382, 456] width 1384 height 77
click at [690, 418] on div at bounding box center [1382, 418] width 1384 height 0
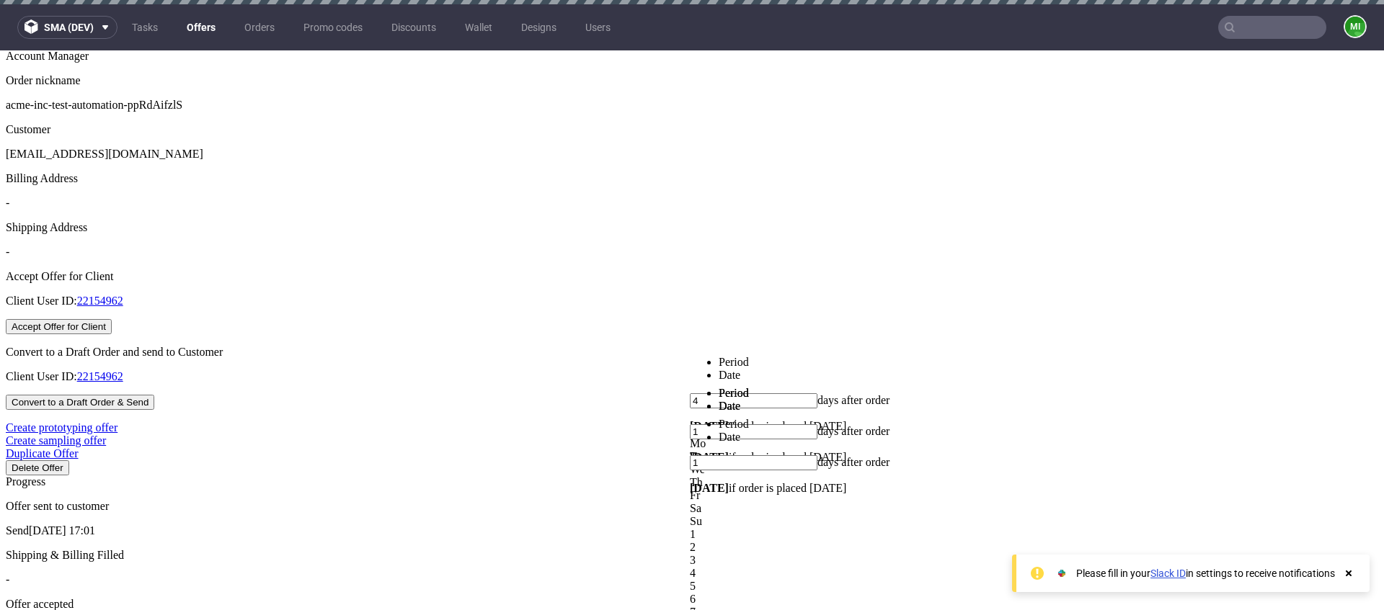
drag, startPoint x: 724, startPoint y: 452, endPoint x: 682, endPoint y: 453, distance: 41.8
click at [682, 455] on div "1 days after order August 20 if order is placed today" at bounding box center [1371, 475] width 1384 height 40
type input "4"
click at [776, 418] on div at bounding box center [1371, 418] width 1384 height 0
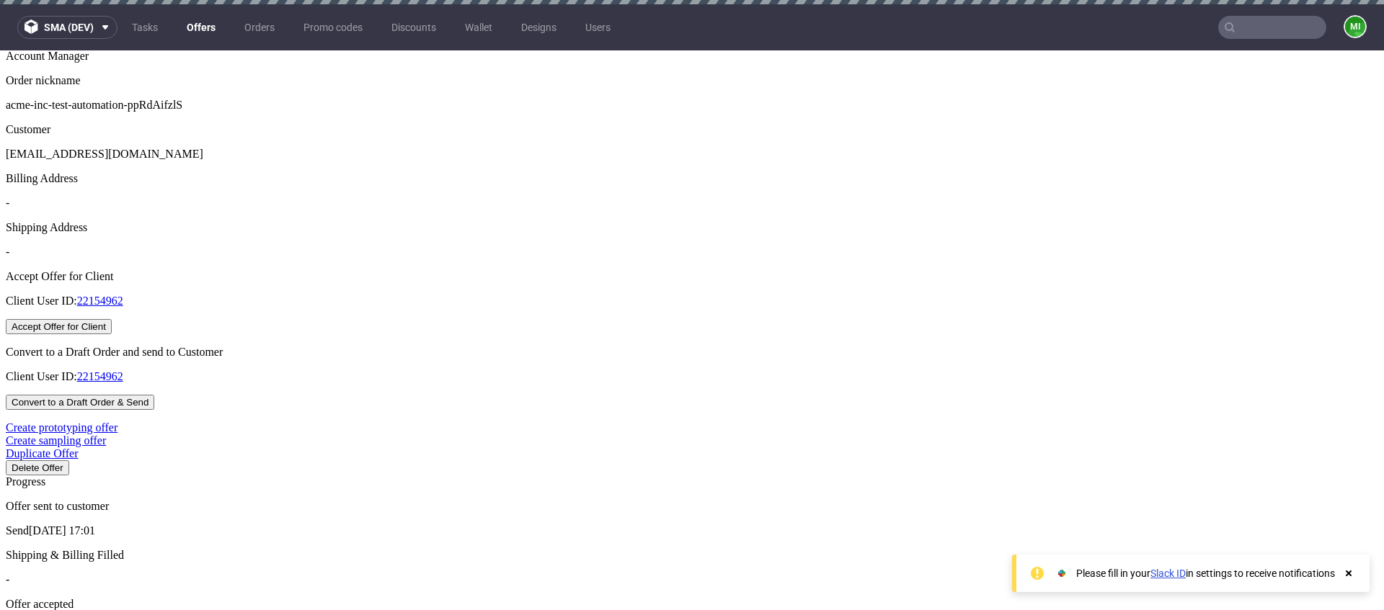
click at [791, 356] on div at bounding box center [1382, 356] width 1384 height 0
